Goal: Task Accomplishment & Management: Use online tool/utility

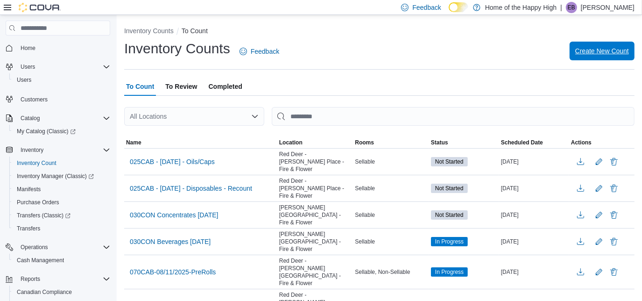
click at [598, 48] on span "Create New Count" at bounding box center [602, 50] width 54 height 9
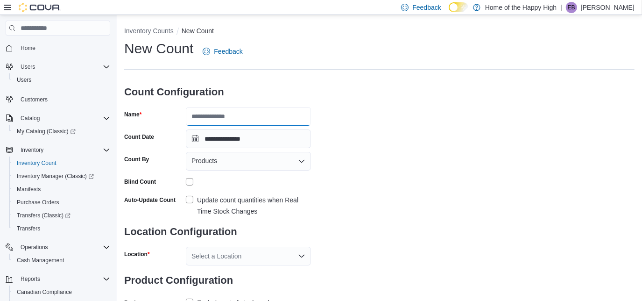
click at [269, 119] on input "Name" at bounding box center [248, 116] width 125 height 19
type input "*"
type input "**********"
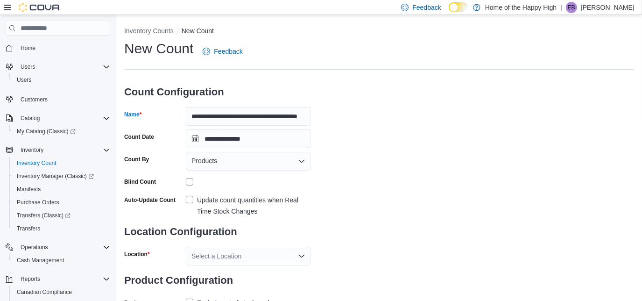
scroll to position [0, 0]
click at [247, 159] on div "Products" at bounding box center [248, 161] width 125 height 19
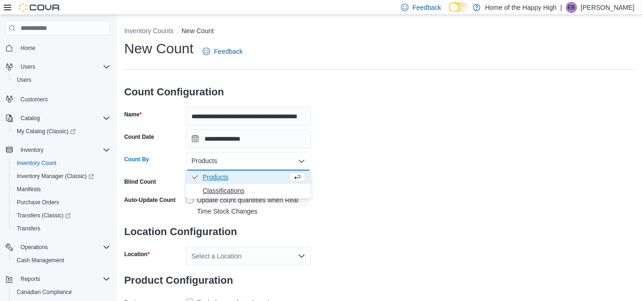
click at [221, 194] on span "Classifications" at bounding box center [254, 190] width 103 height 9
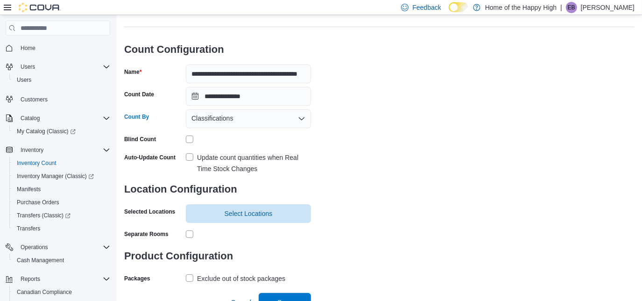
scroll to position [53, 0]
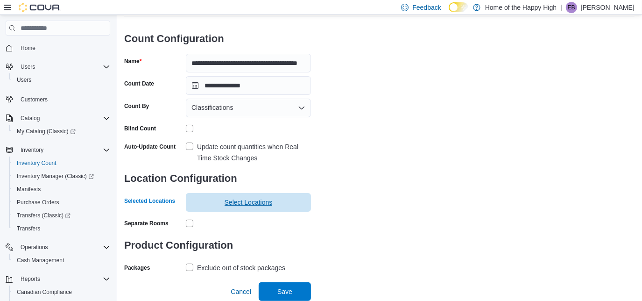
click at [243, 200] on span "Select Locations" at bounding box center [248, 201] width 48 height 9
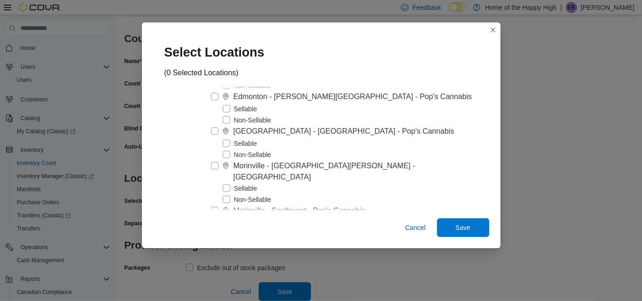
scroll to position [3606, 0]
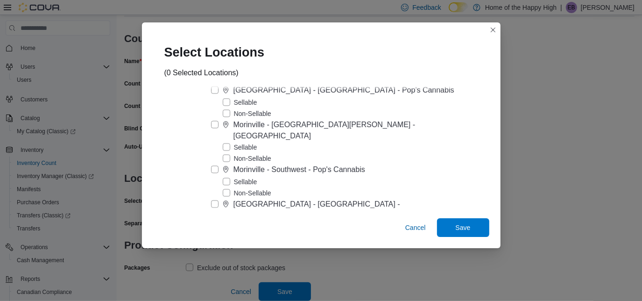
click at [253, 176] on label "Sellable" at bounding box center [240, 181] width 35 height 11
click at [455, 224] on span "Save" at bounding box center [462, 226] width 15 height 9
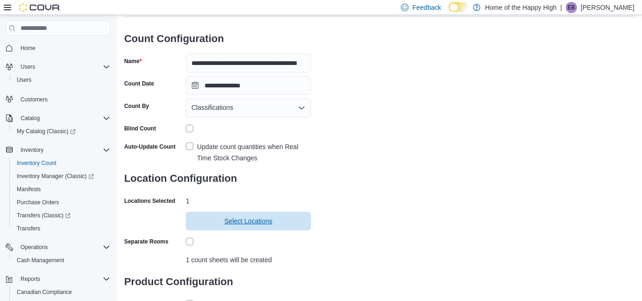
scroll to position [112, 0]
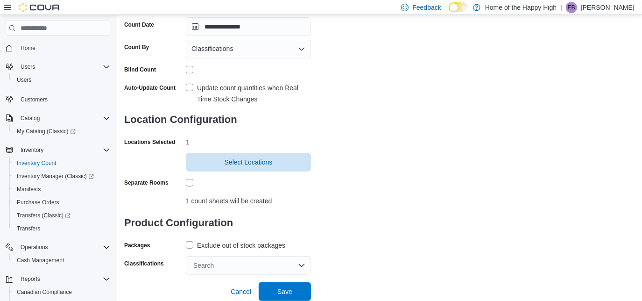
click at [191, 244] on label "Exclude out of stock packages" at bounding box center [235, 244] width 99 height 11
click at [299, 286] on span "Save" at bounding box center [284, 290] width 41 height 19
click at [274, 277] on div "Products or Classifications must be selected" at bounding box center [248, 278] width 125 height 9
click at [270, 269] on div "Search" at bounding box center [248, 265] width 125 height 19
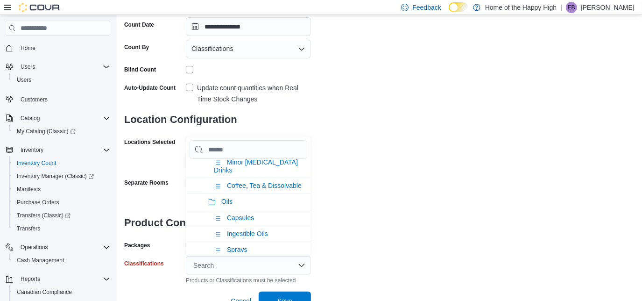
scroll to position [744, 0]
click at [231, 192] on li "Oils" at bounding box center [248, 200] width 125 height 16
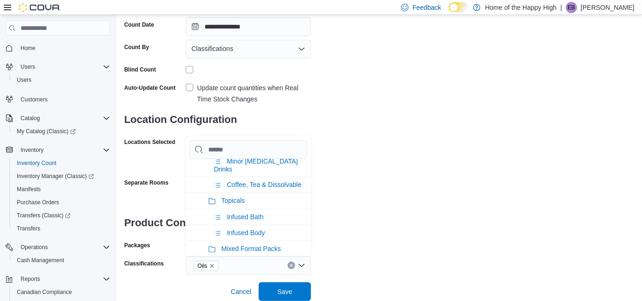
click at [231, 192] on li "Topicals" at bounding box center [248, 200] width 125 height 16
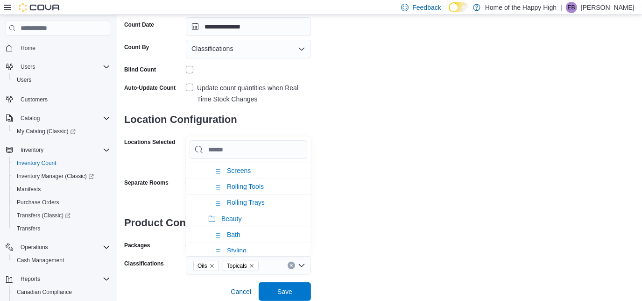
scroll to position [1710, 0]
click at [237, 215] on span "Beauty" at bounding box center [231, 218] width 21 height 7
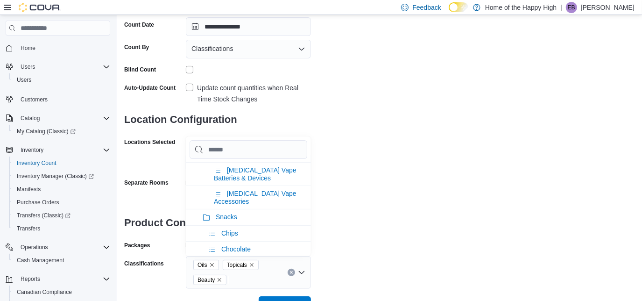
scroll to position [126, 0]
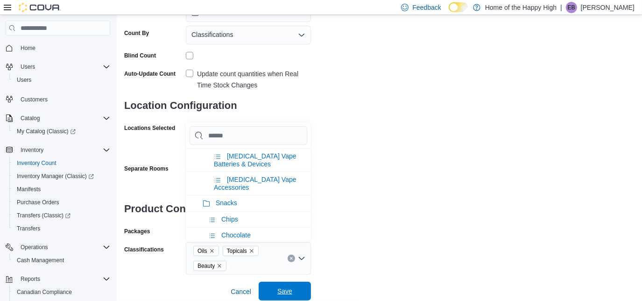
click at [285, 289] on span "Save" at bounding box center [284, 290] width 15 height 9
